Goal: Task Accomplishment & Management: Manage account settings

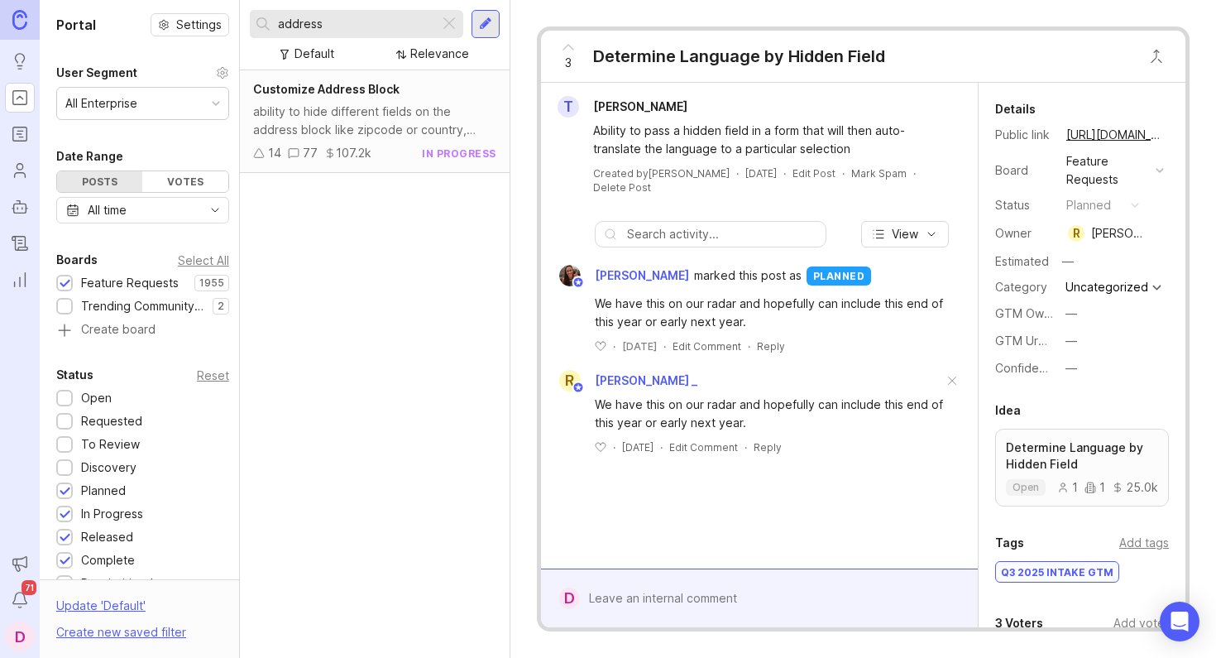
click at [66, 541] on div at bounding box center [65, 538] width 11 height 12
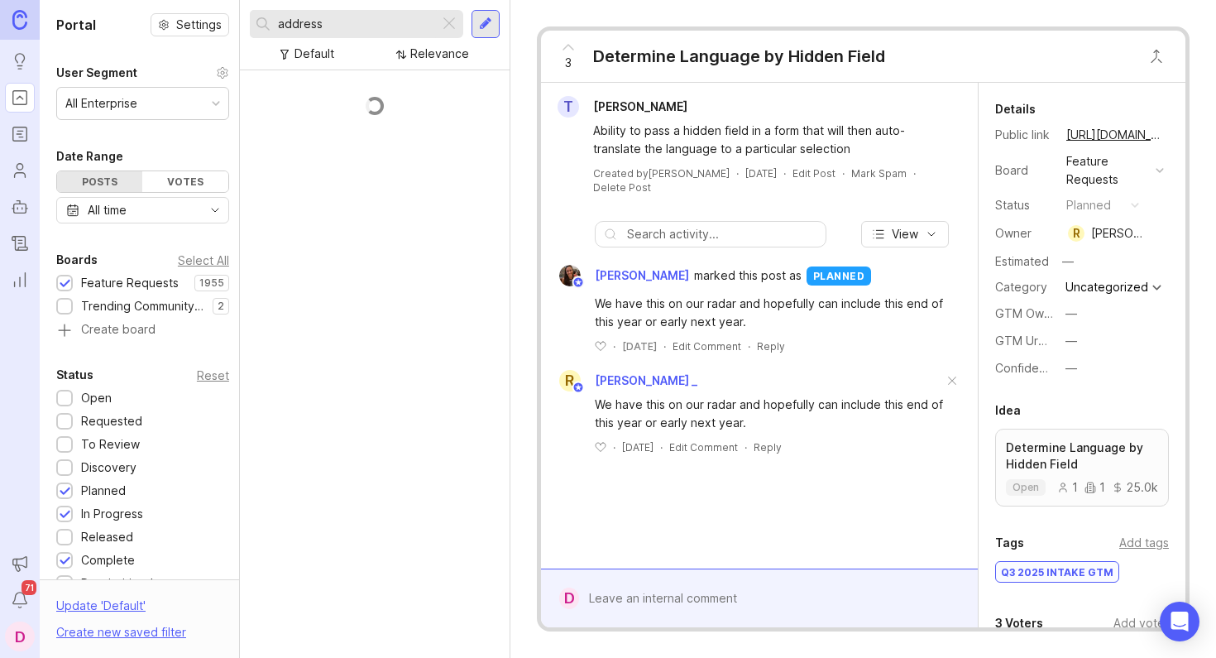
click at [69, 560] on div at bounding box center [65, 561] width 11 height 12
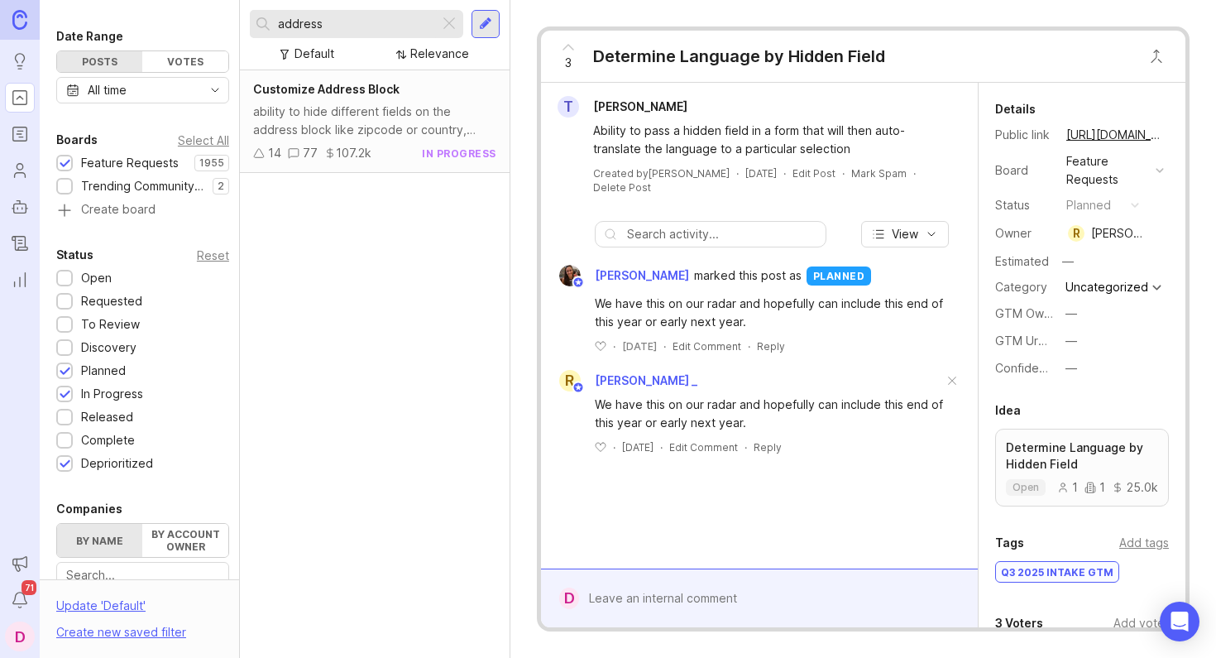
scroll to position [155, 0]
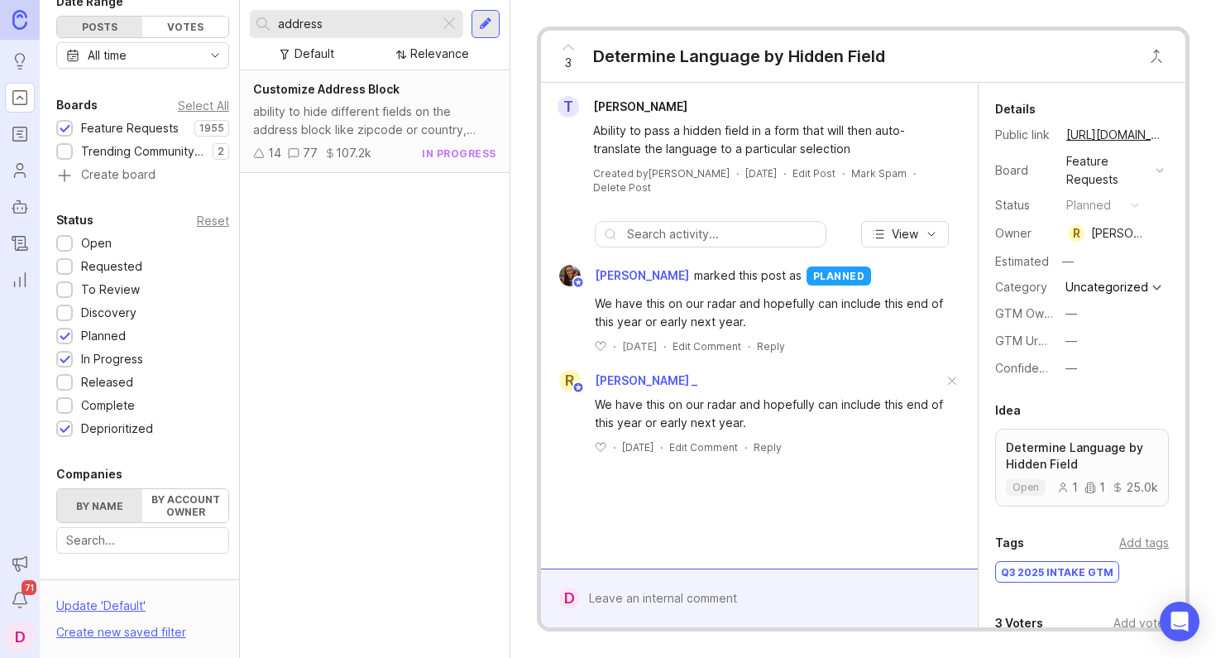
click at [58, 435] on div at bounding box center [64, 428] width 17 height 17
click at [71, 388] on div at bounding box center [64, 382] width 17 height 17
click at [73, 407] on div "Complete" at bounding box center [99, 405] width 87 height 18
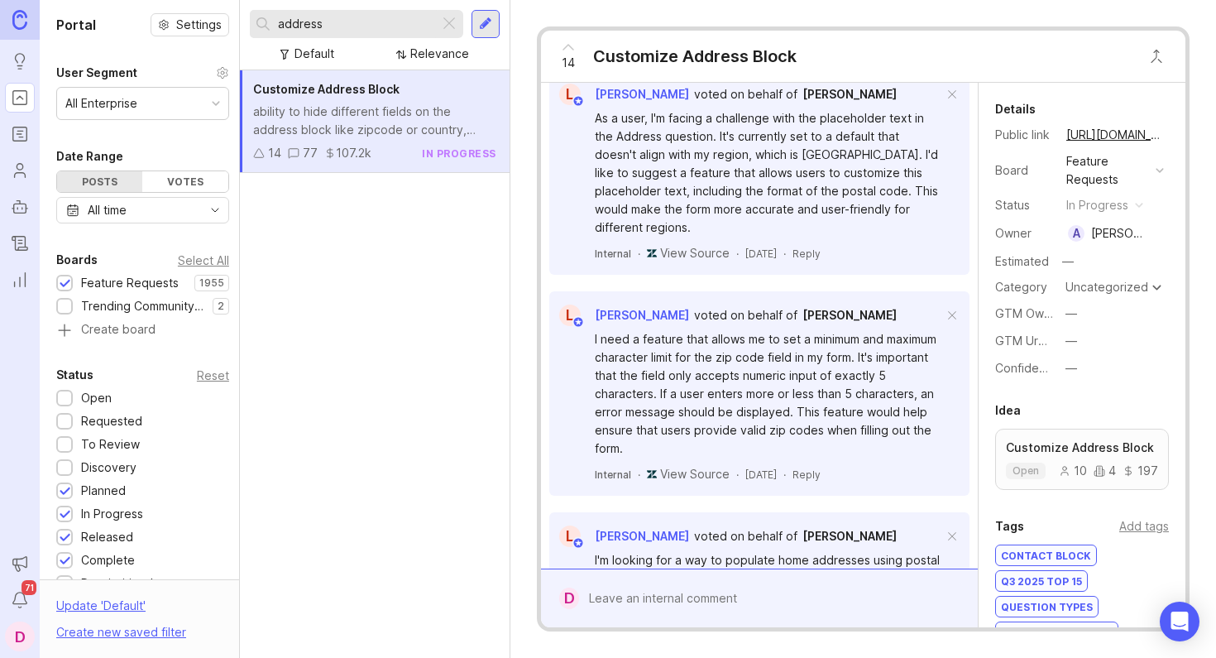
scroll to position [7457, 0]
